Goal: Task Accomplishment & Management: Use online tool/utility

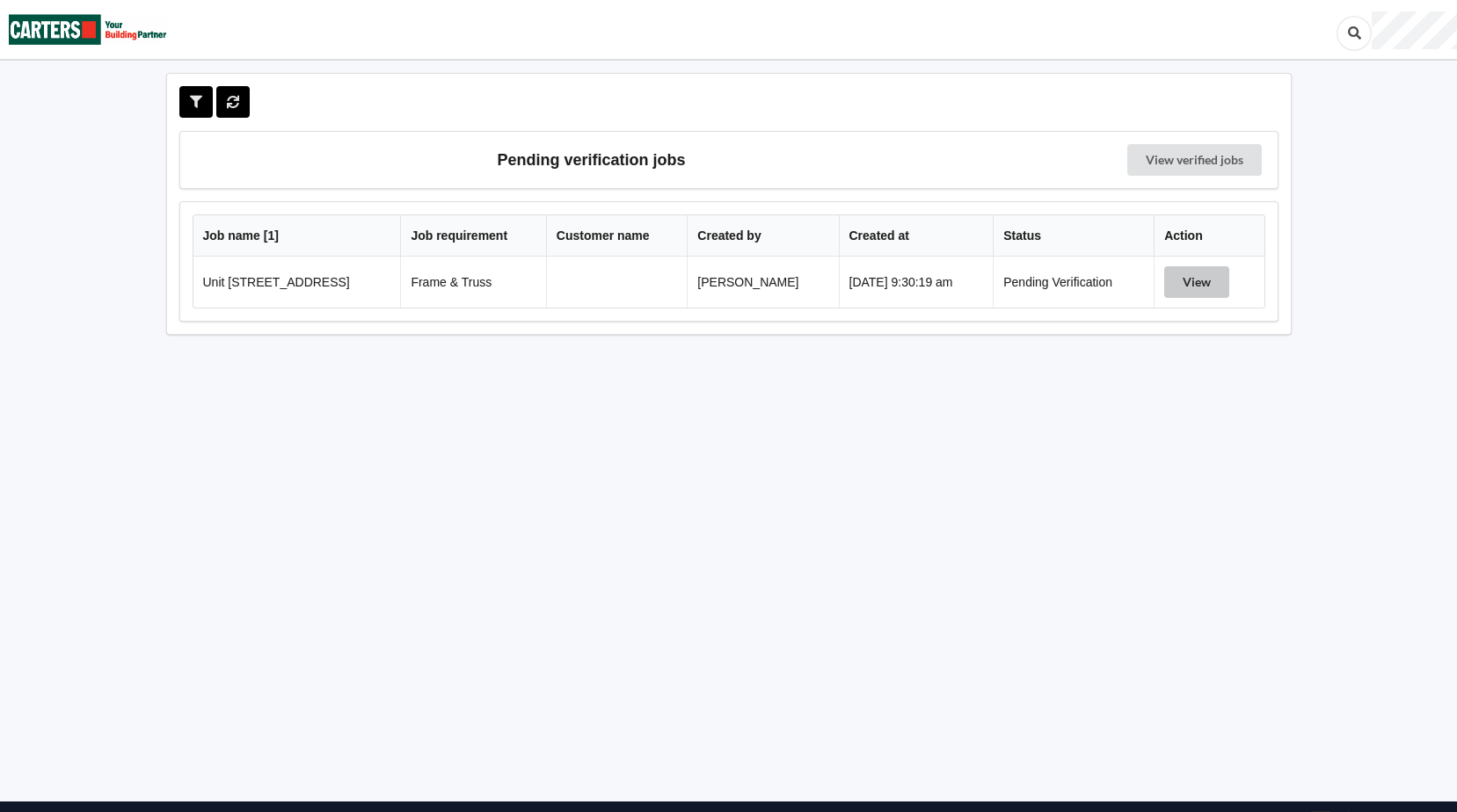
click at [1223, 279] on button "View" at bounding box center [1196, 281] width 65 height 32
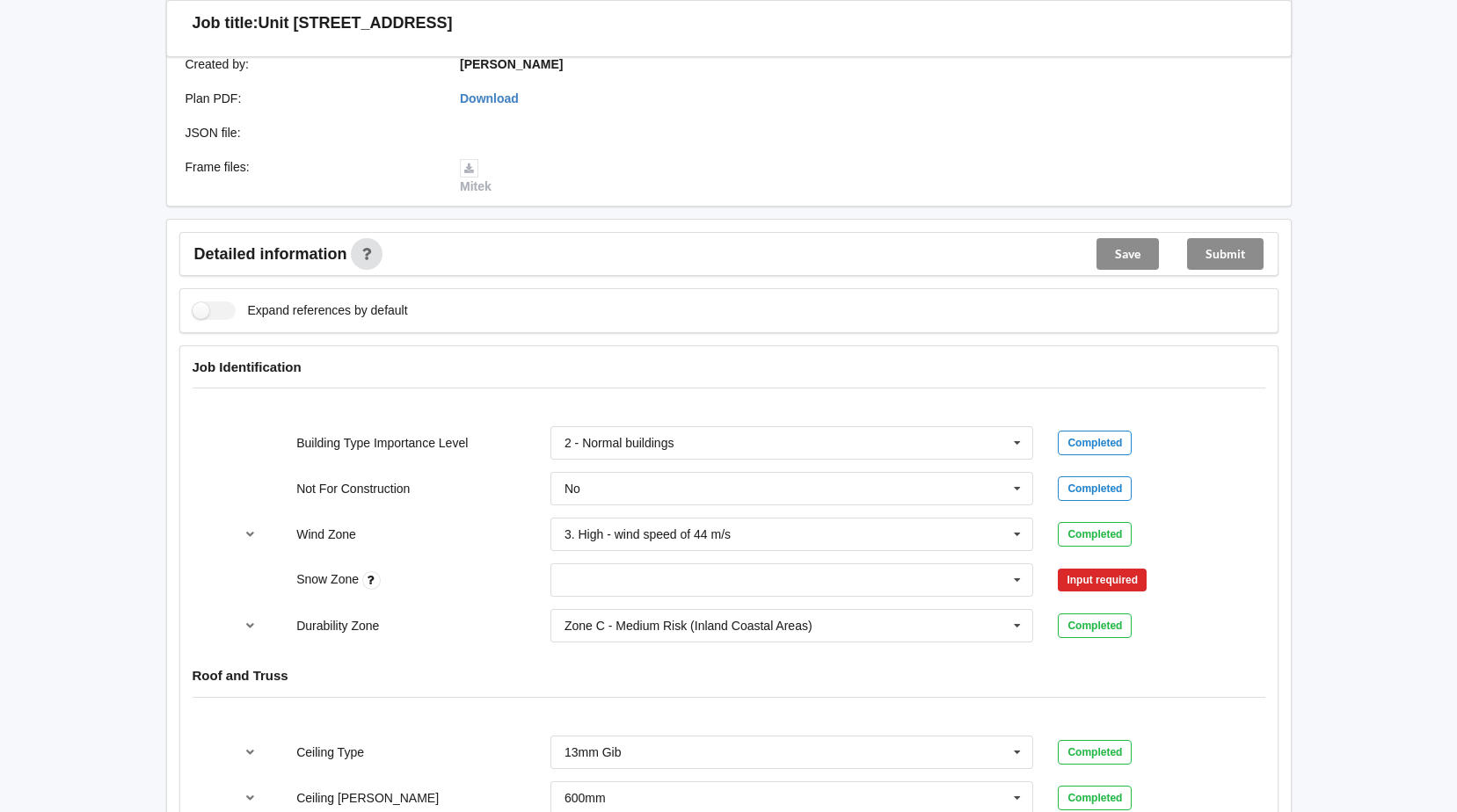
scroll to position [615, 0]
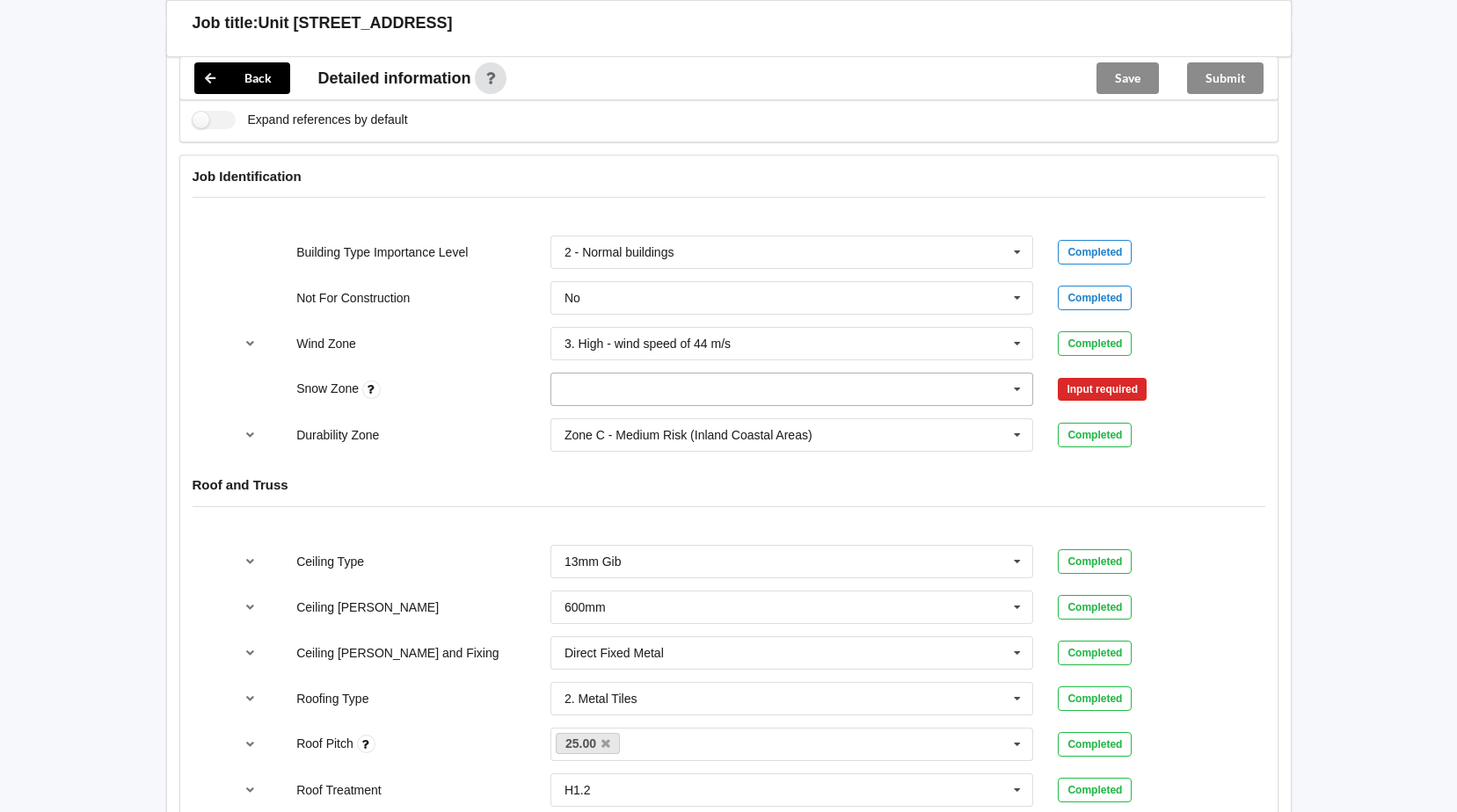
click at [1015, 385] on icon at bounding box center [1016, 390] width 26 height 33
click at [572, 420] on span "N0" at bounding box center [573, 421] width 15 height 14
click at [1071, 377] on button "Confirm input" at bounding box center [1110, 390] width 104 height 29
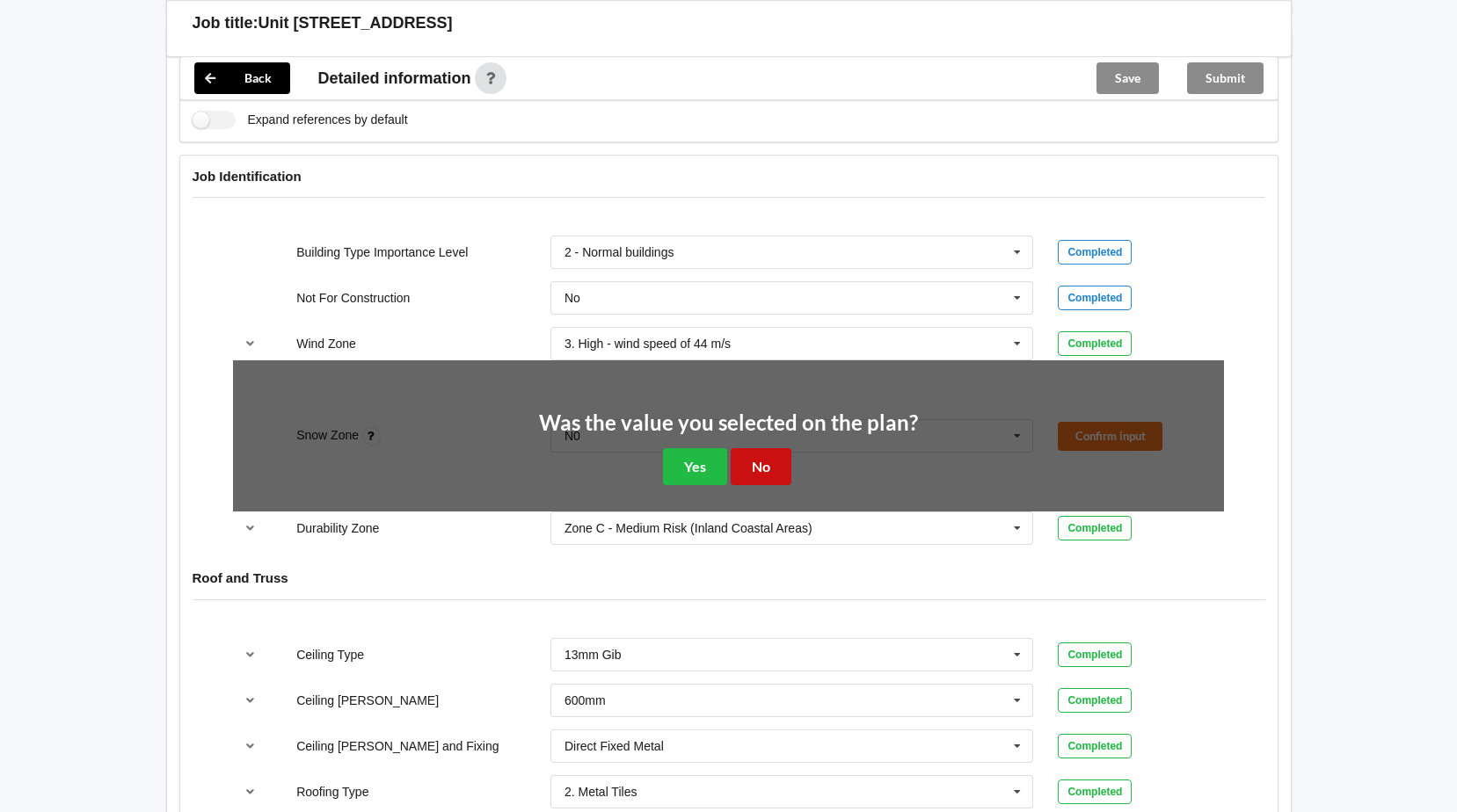
click at [741, 470] on button "No" at bounding box center [761, 466] width 61 height 36
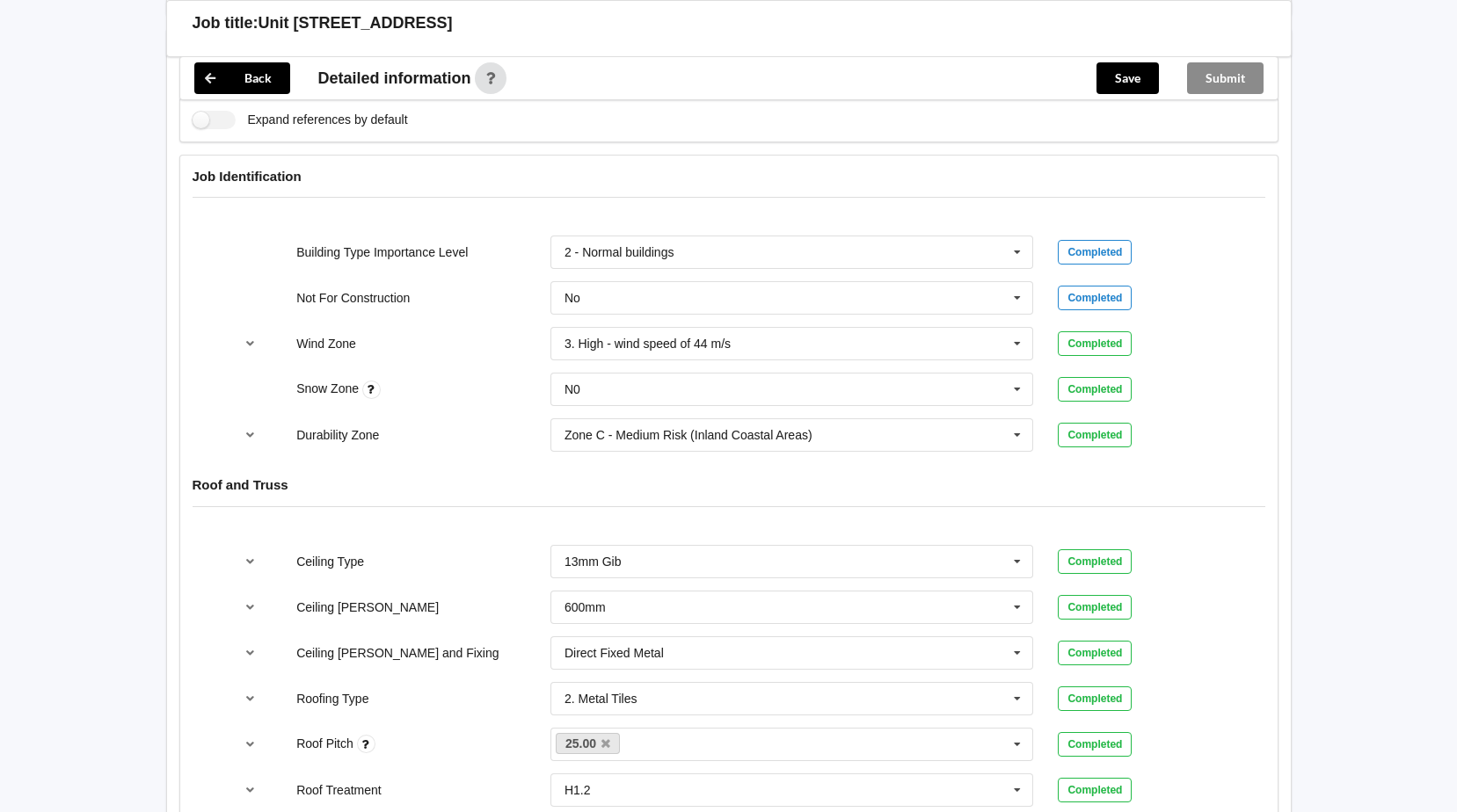
scroll to position [967, 0]
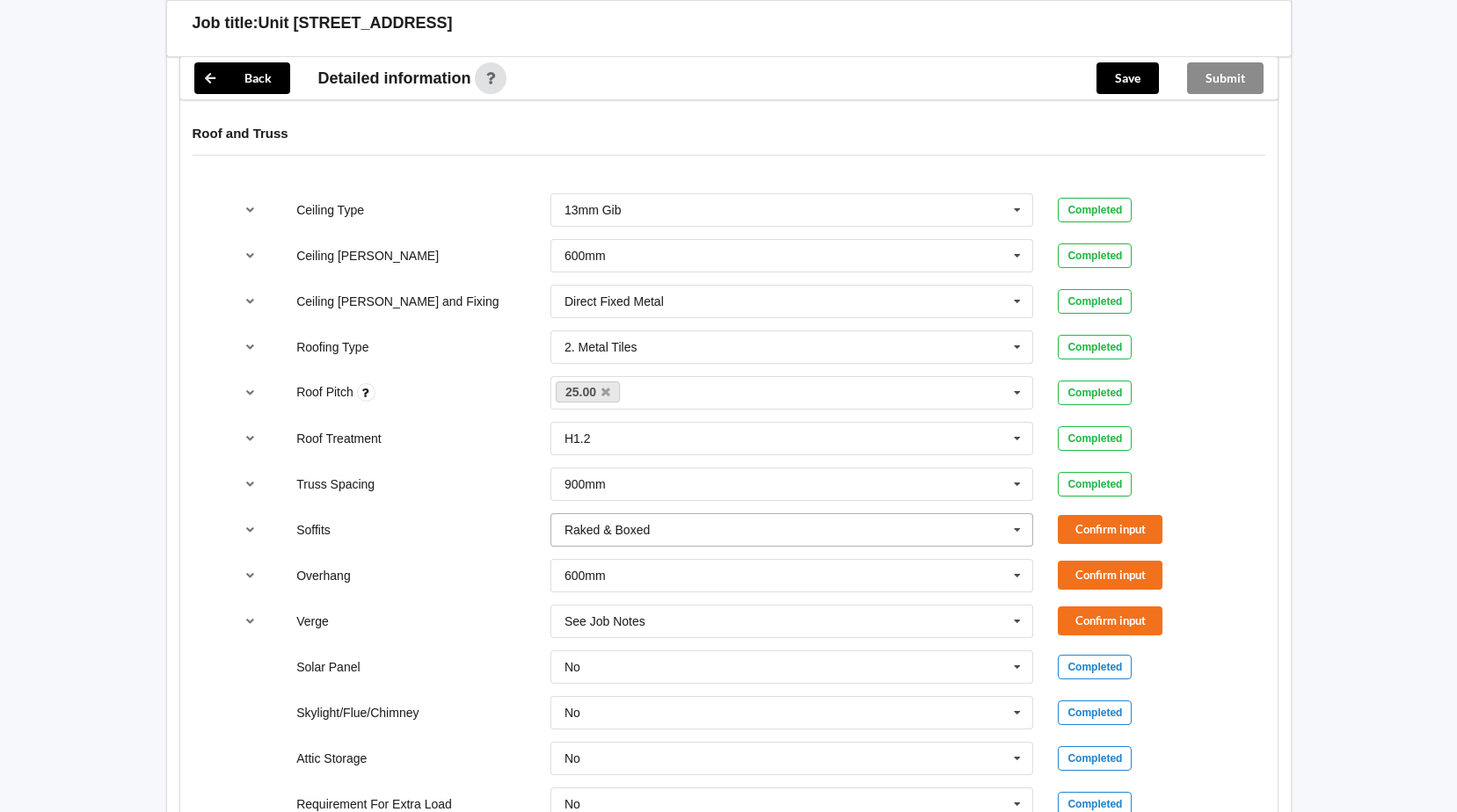
click at [1018, 529] on icon at bounding box center [1016, 531] width 26 height 33
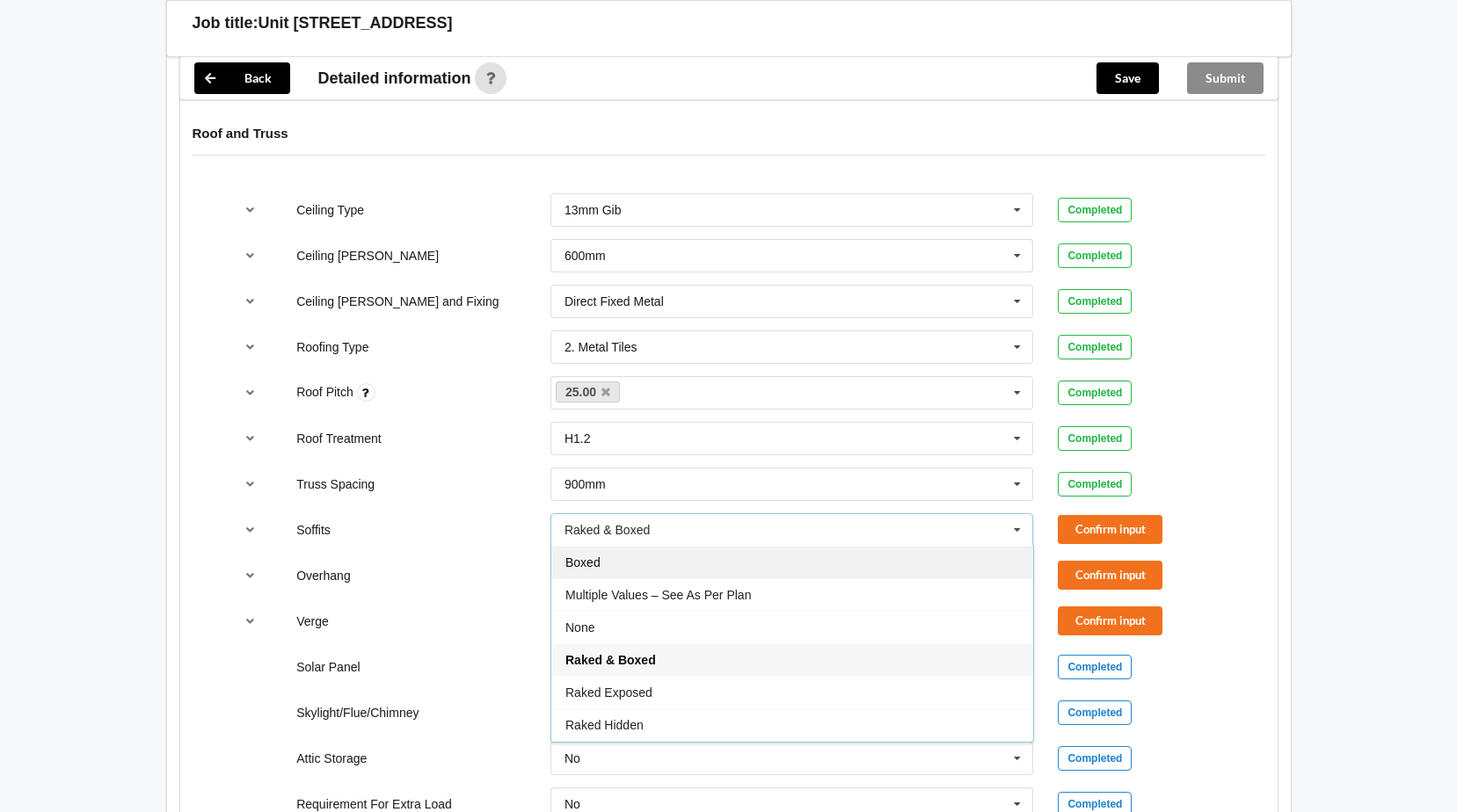
drag, startPoint x: 581, startPoint y: 565, endPoint x: 732, endPoint y: 564, distance: 151.0
click at [586, 565] on span "Boxed" at bounding box center [583, 563] width 35 height 14
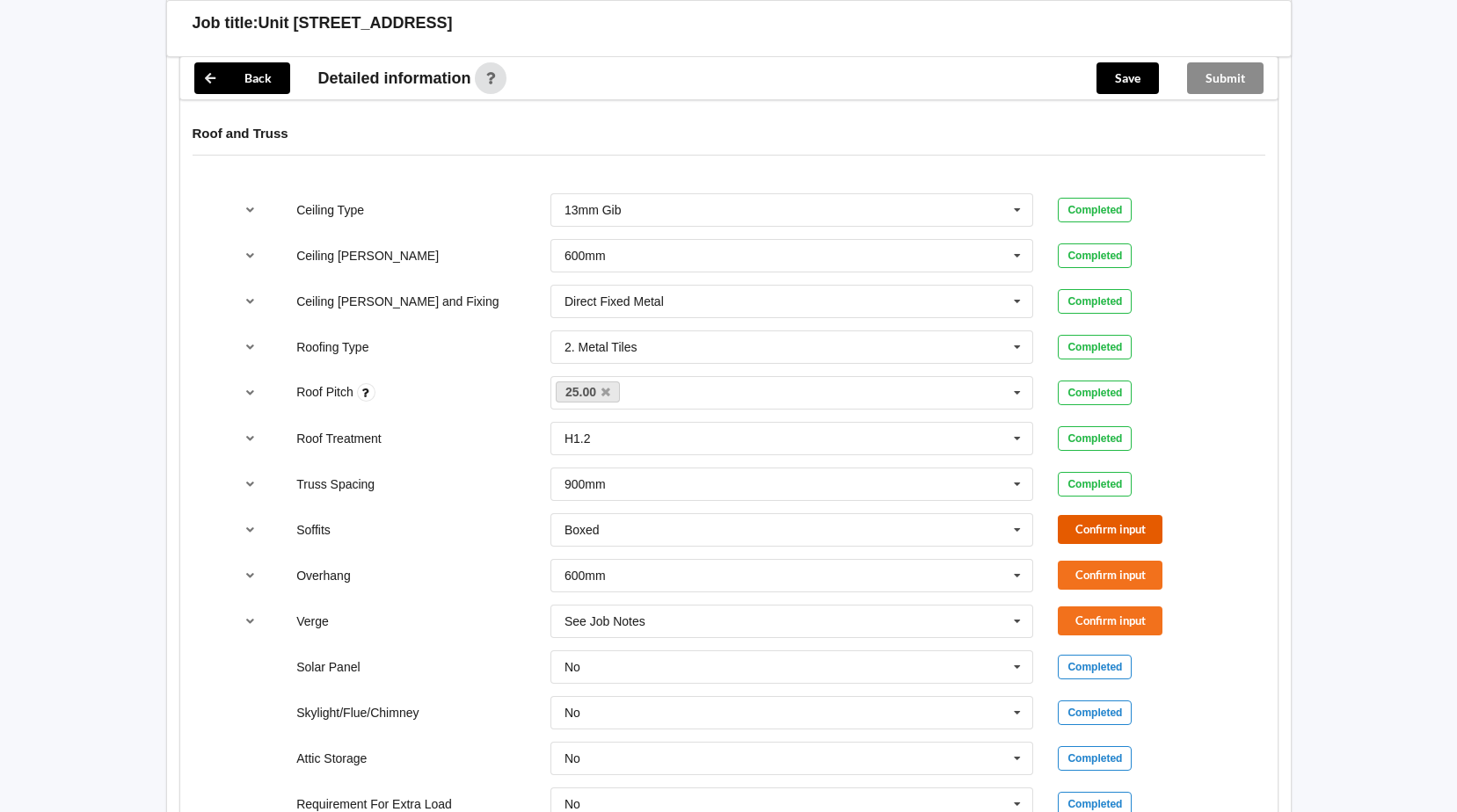
click at [1095, 531] on button "Confirm input" at bounding box center [1110, 530] width 104 height 29
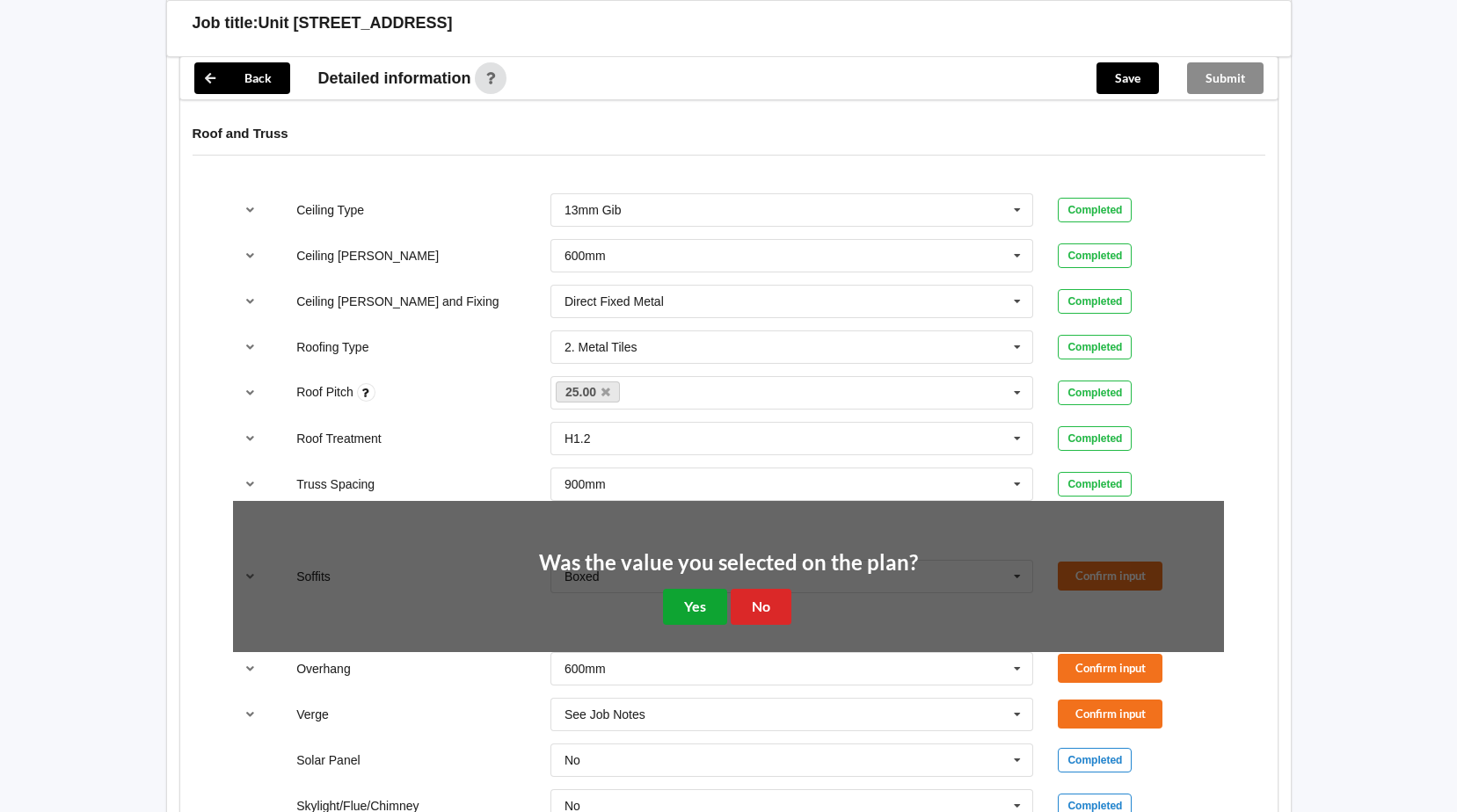
click at [701, 602] on button "Yes" at bounding box center [695, 606] width 64 height 36
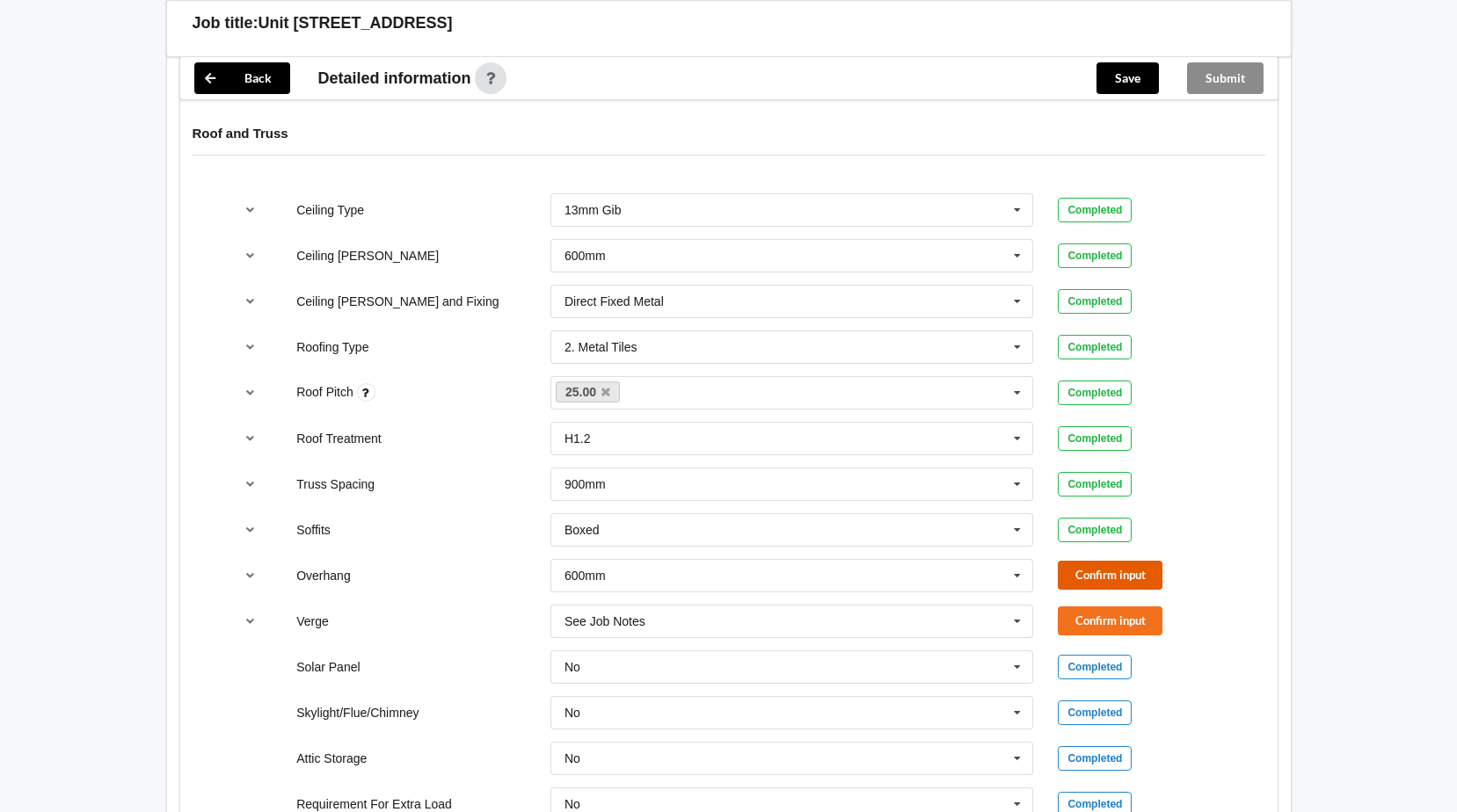
drag, startPoint x: 1094, startPoint y: 574, endPoint x: 1097, endPoint y: 592, distance: 18.2
click at [1095, 576] on button "Confirm input" at bounding box center [1110, 575] width 104 height 29
click at [1097, 615] on button "Confirm input" at bounding box center [1110, 621] width 104 height 29
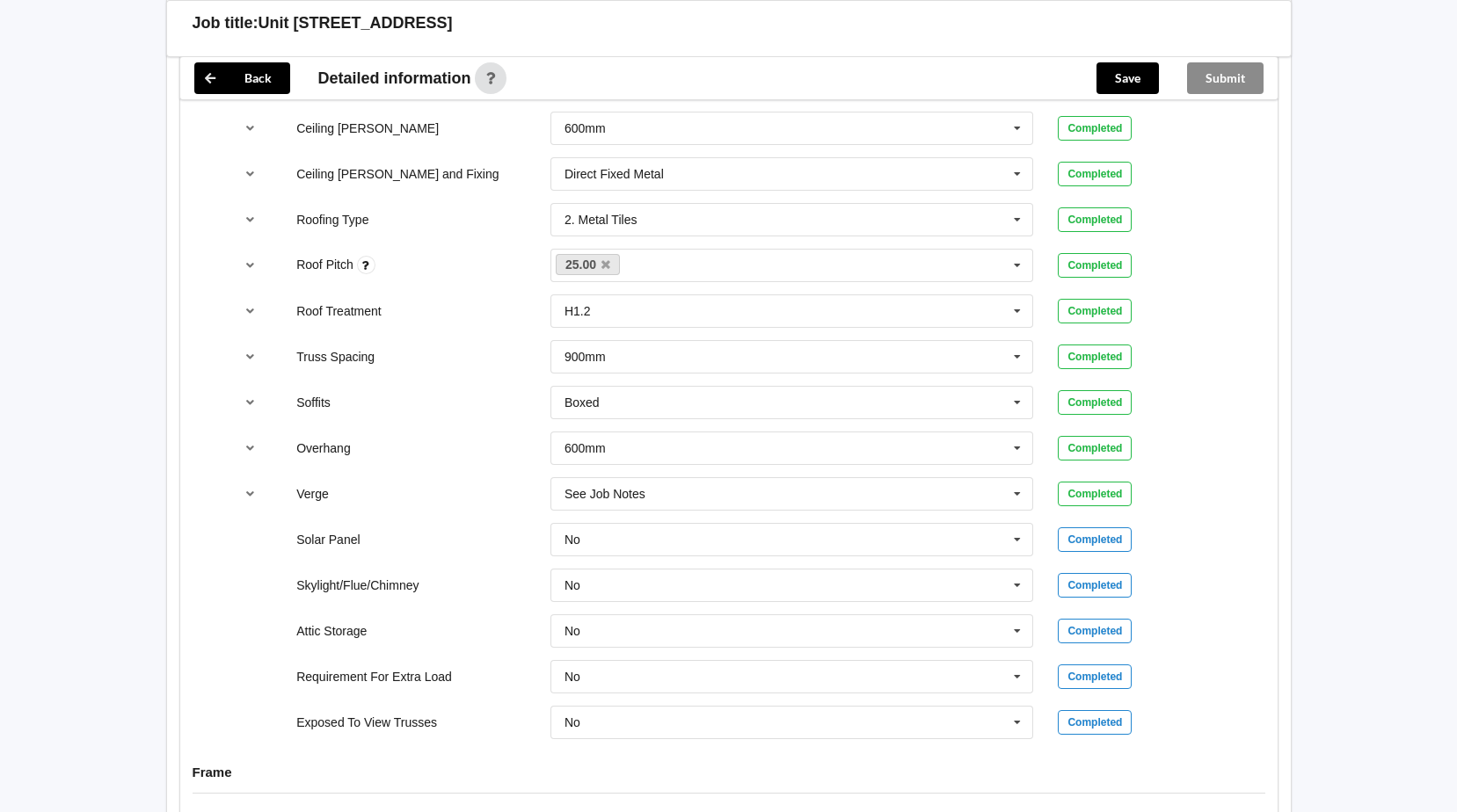
scroll to position [1319, 0]
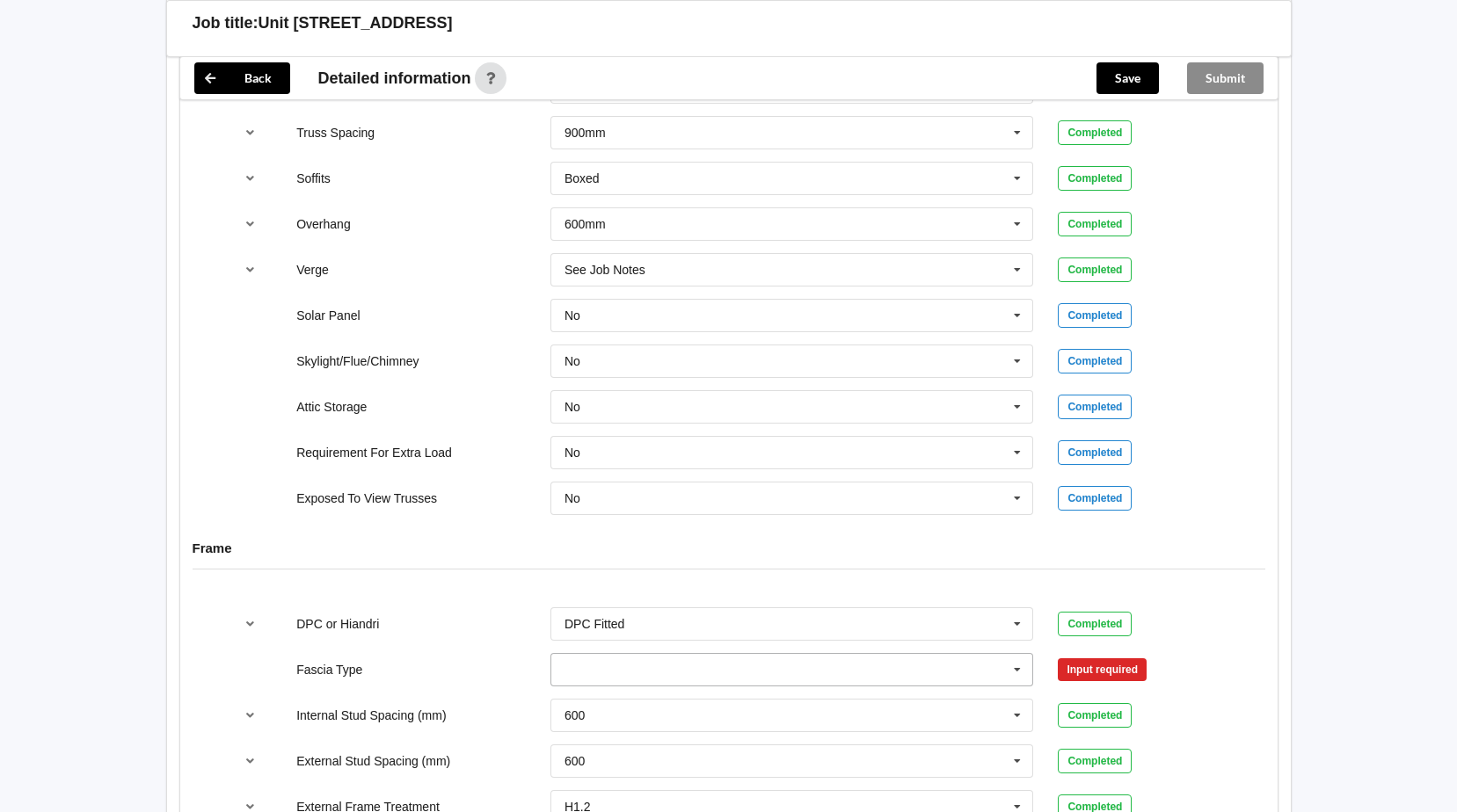
click at [1015, 667] on icon at bounding box center [1016, 670] width 26 height 33
click at [612, 521] on span "Multifit 185" at bounding box center [596, 522] width 60 height 14
click at [1123, 663] on button "Confirm input" at bounding box center [1110, 669] width 104 height 29
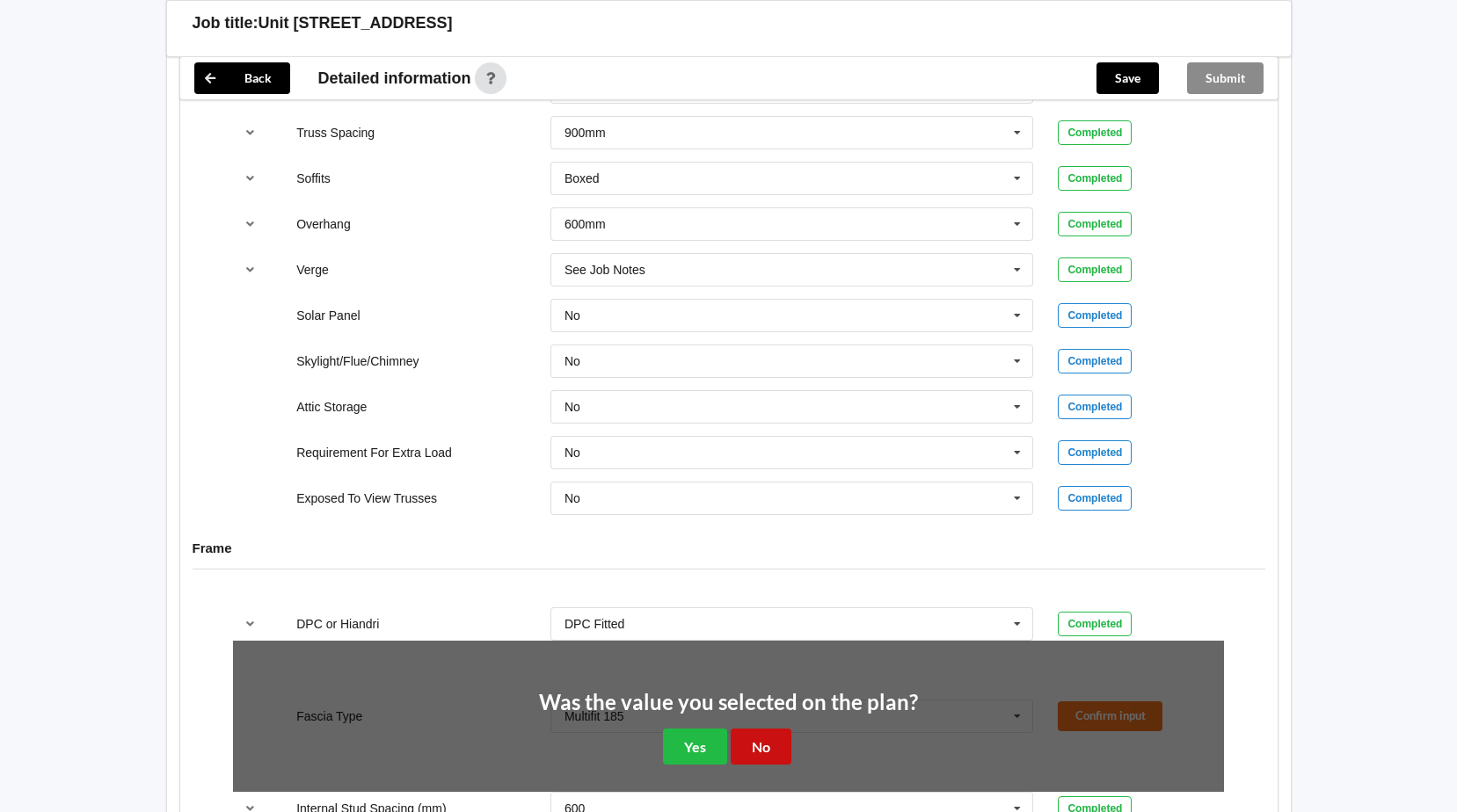
click at [773, 750] on button "No" at bounding box center [761, 746] width 61 height 36
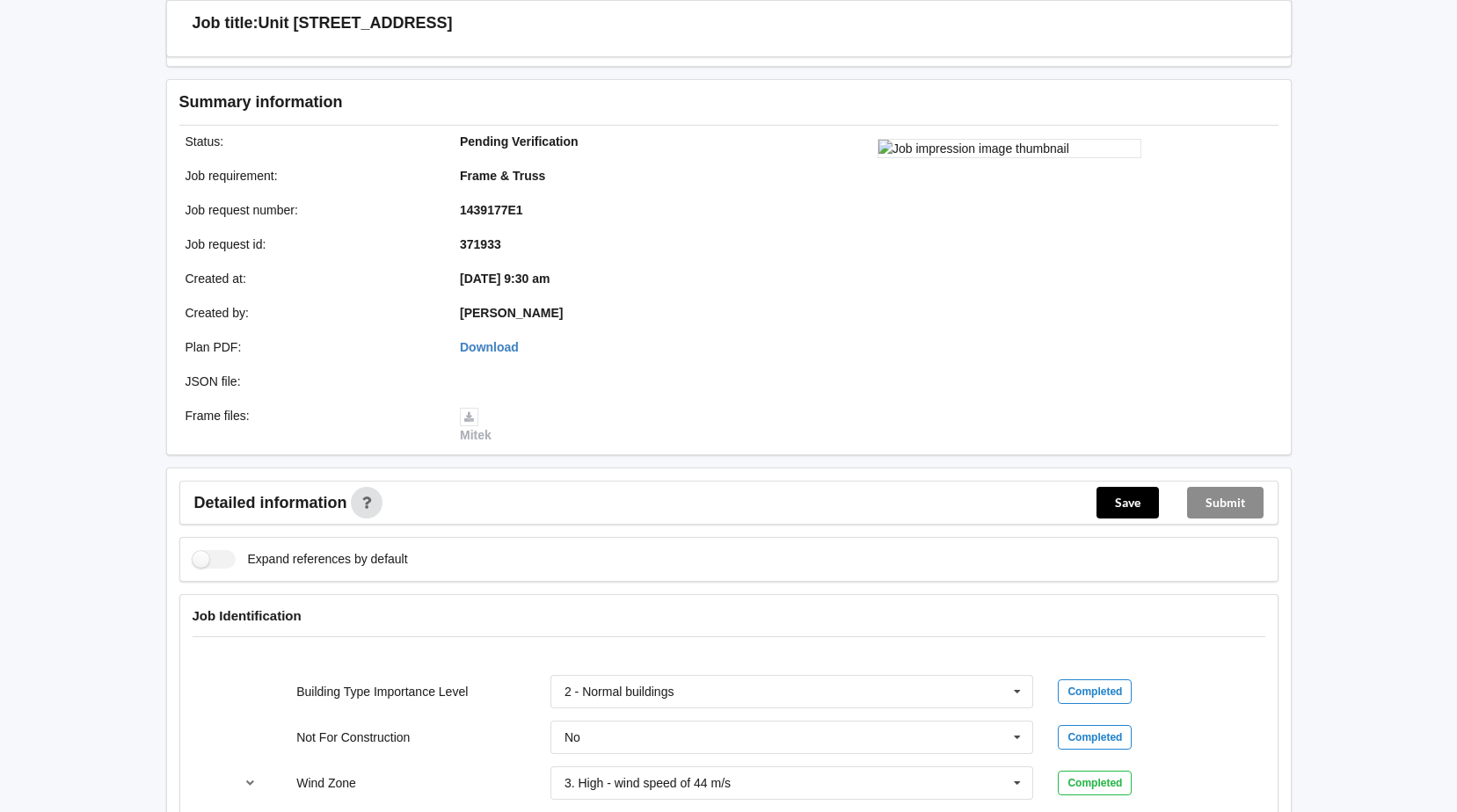
scroll to position [0, 0]
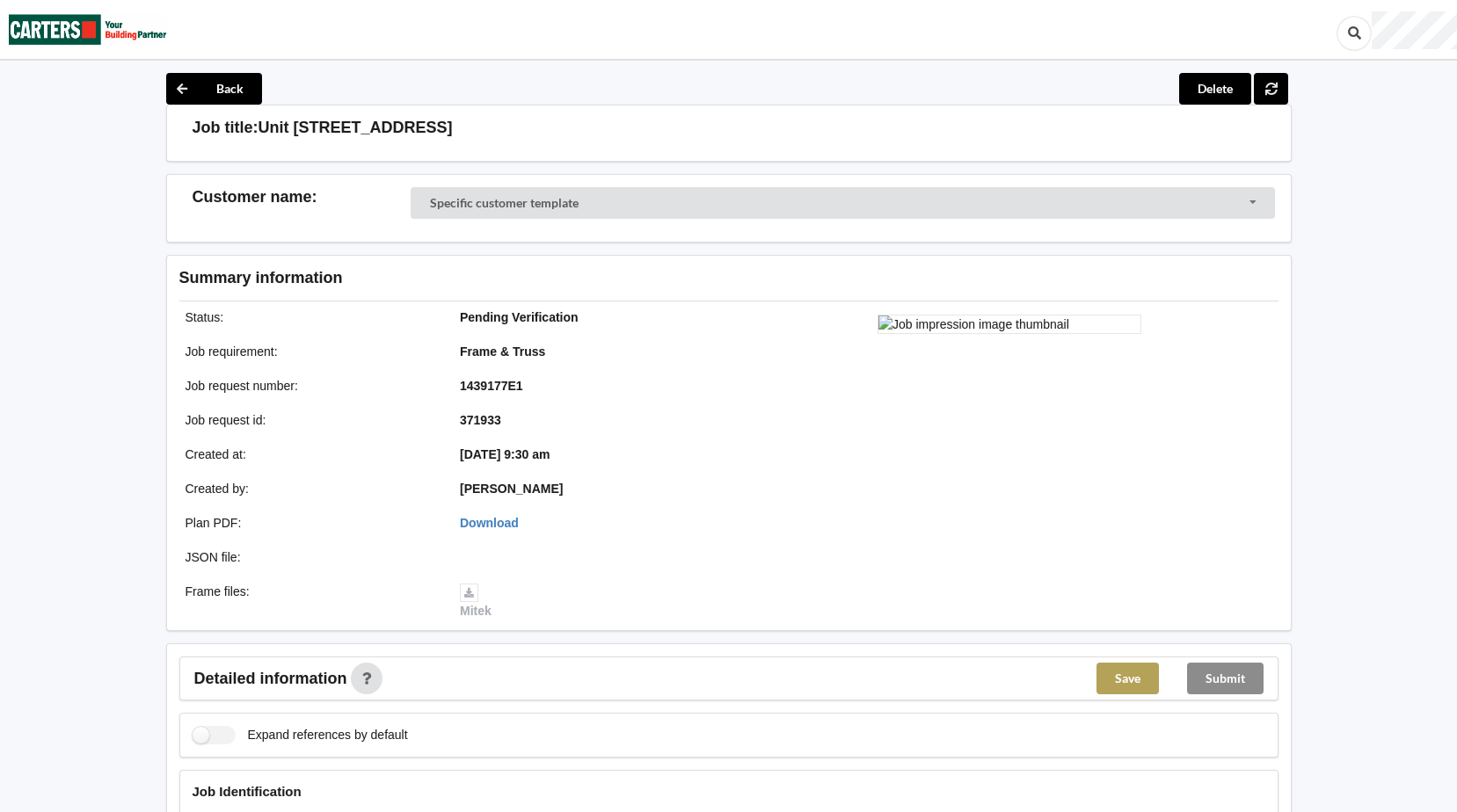
click at [1122, 673] on button "Save" at bounding box center [1127, 679] width 63 height 32
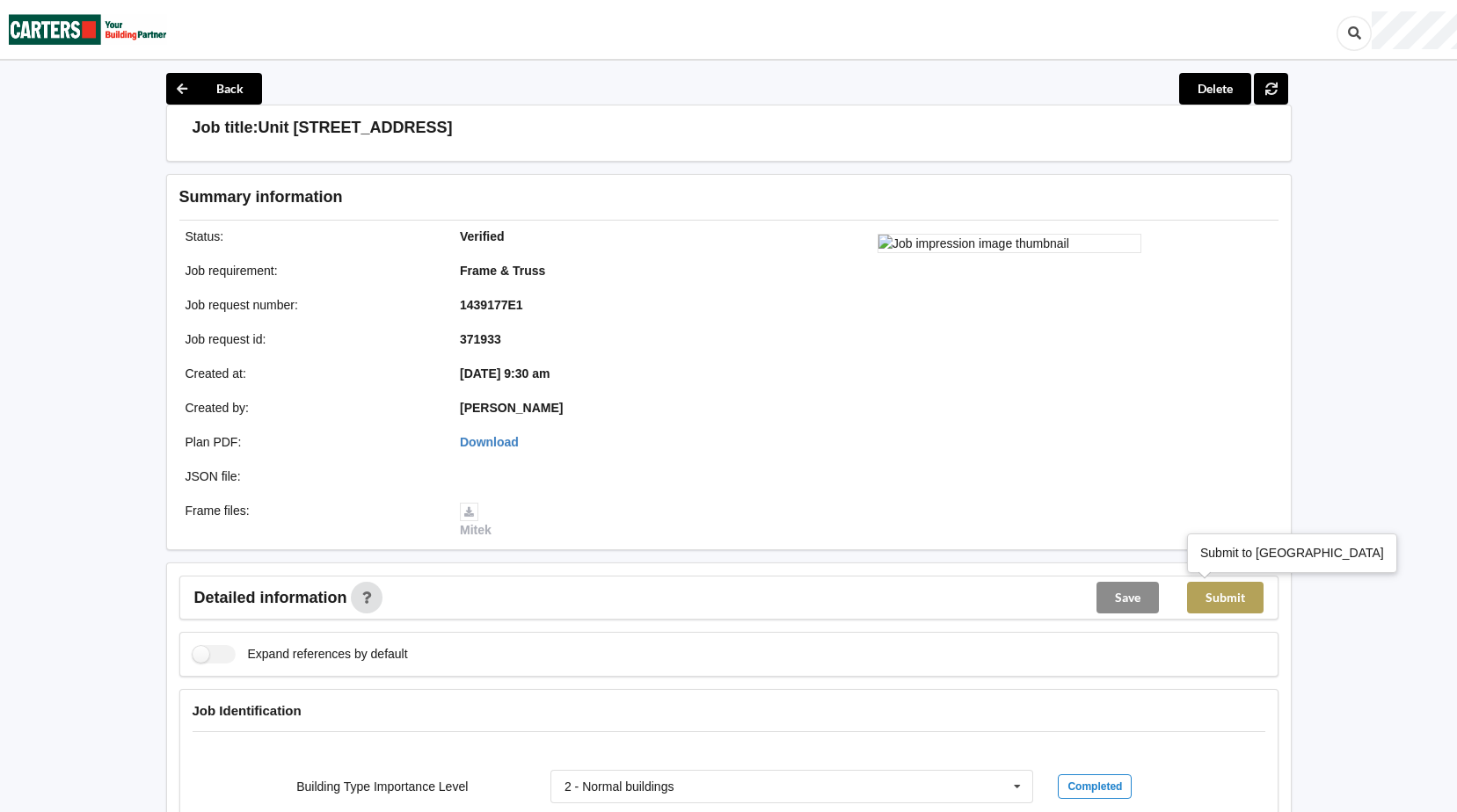
click at [1241, 598] on button "Submit" at bounding box center [1224, 597] width 76 height 32
